Goal: Information Seeking & Learning: Check status

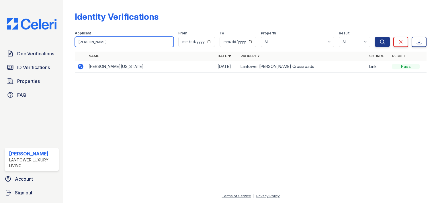
click at [105, 41] on input "[PERSON_NAME]" at bounding box center [124, 42] width 99 height 10
type input "[PERSON_NAME]"
click at [375, 37] on button "Search" at bounding box center [382, 42] width 15 height 10
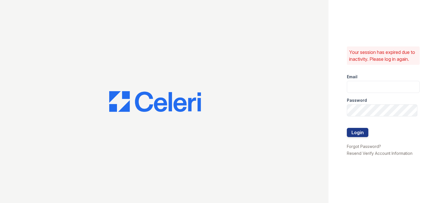
type input "[EMAIL_ADDRESS][DOMAIN_NAME]"
click at [362, 135] on button "Login" at bounding box center [356, 132] width 21 height 9
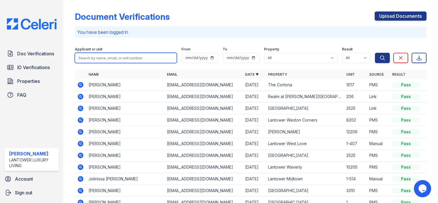
click at [133, 60] on input "search" at bounding box center [126, 58] width 102 height 10
type input "[PERSON_NAME]"
click at [375, 53] on button "Search" at bounding box center [382, 58] width 15 height 10
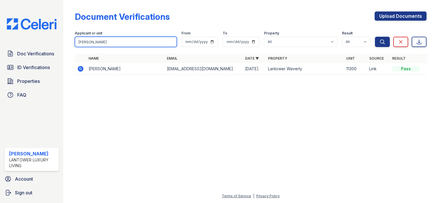
click at [97, 40] on input "[PERSON_NAME]" at bounding box center [126, 42] width 102 height 10
type input "fernanda"
click at [375, 37] on button "Search" at bounding box center [382, 42] width 15 height 10
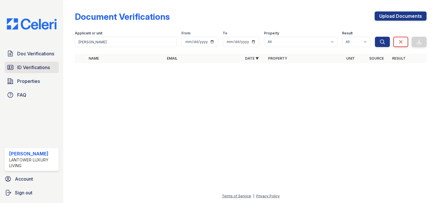
click at [37, 68] on span "ID Verifications" at bounding box center [33, 67] width 33 height 7
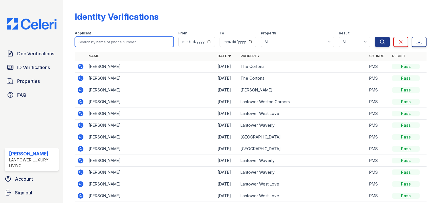
click at [96, 43] on input "search" at bounding box center [124, 42] width 99 height 10
type input "fernanda"
click at [375, 37] on button "Search" at bounding box center [382, 42] width 15 height 10
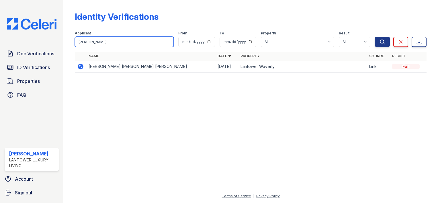
click at [113, 40] on input "fernanda" at bounding box center [124, 42] width 99 height 10
type input "[PERSON_NAME]"
click at [375, 37] on button "Search" at bounding box center [382, 42] width 15 height 10
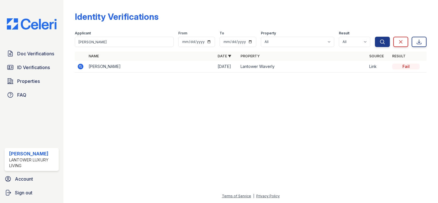
click at [80, 68] on icon at bounding box center [81, 67] width 6 height 6
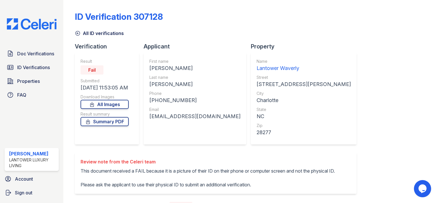
scroll to position [101, 0]
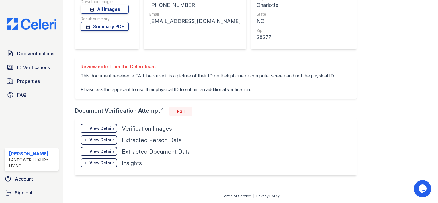
click at [87, 128] on icon at bounding box center [85, 128] width 5 height 5
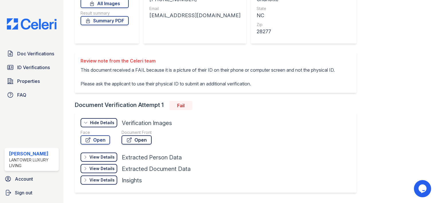
click at [145, 144] on link "Open" at bounding box center [136, 139] width 30 height 9
